Goal: Information Seeking & Learning: Learn about a topic

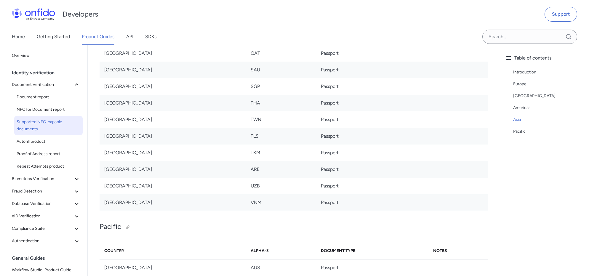
scroll to position [2513, 0]
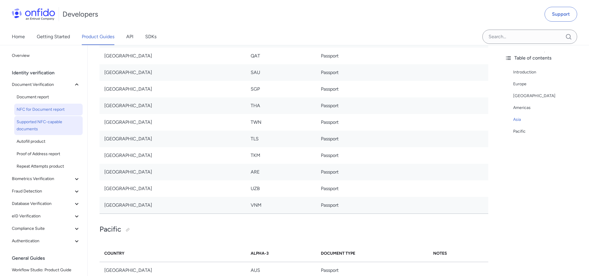
click at [53, 111] on span "NFC for Document report" at bounding box center [49, 109] width 64 height 7
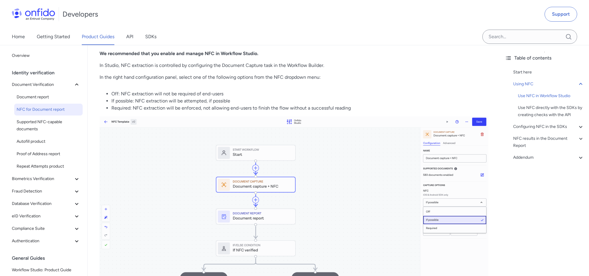
scroll to position [244, 0]
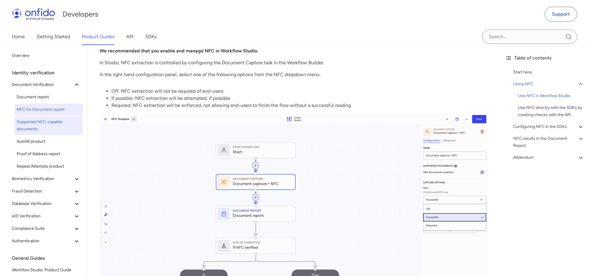
click at [54, 122] on span "Supported NFC-capable documents" at bounding box center [49, 126] width 64 height 14
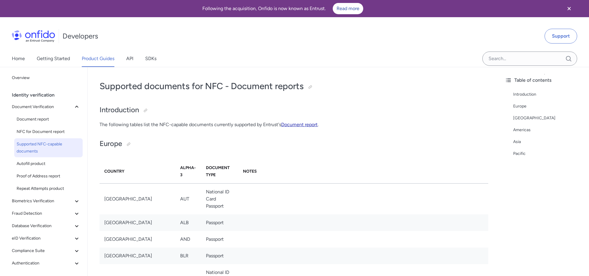
click at [304, 125] on link "Document report" at bounding box center [299, 125] width 36 height 6
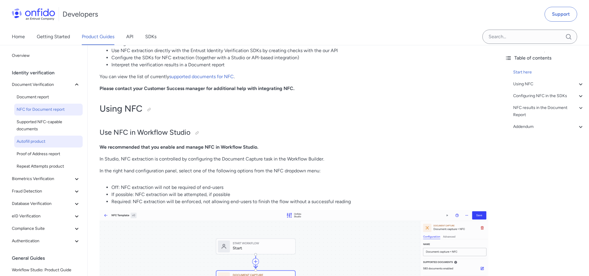
scroll to position [148, 0]
click at [50, 122] on span "Supported NFC-capable documents" at bounding box center [49, 126] width 64 height 14
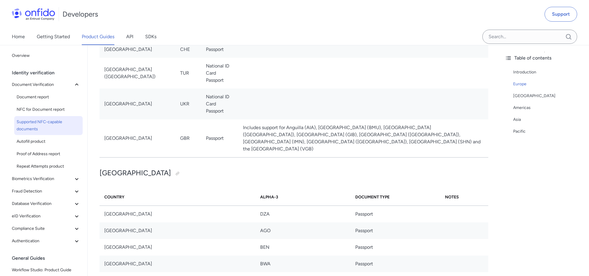
scroll to position [2540, 0]
